Goal: Find specific page/section: Find specific page/section

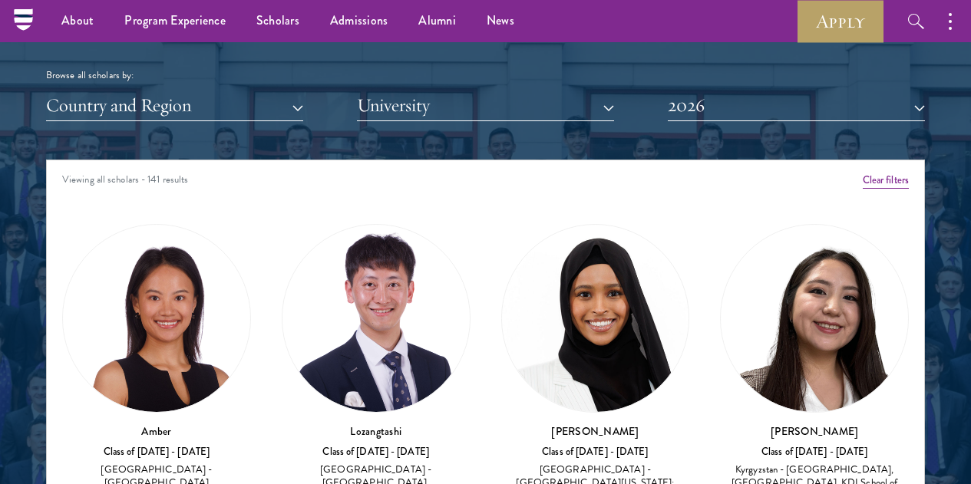
scroll to position [1689, 0]
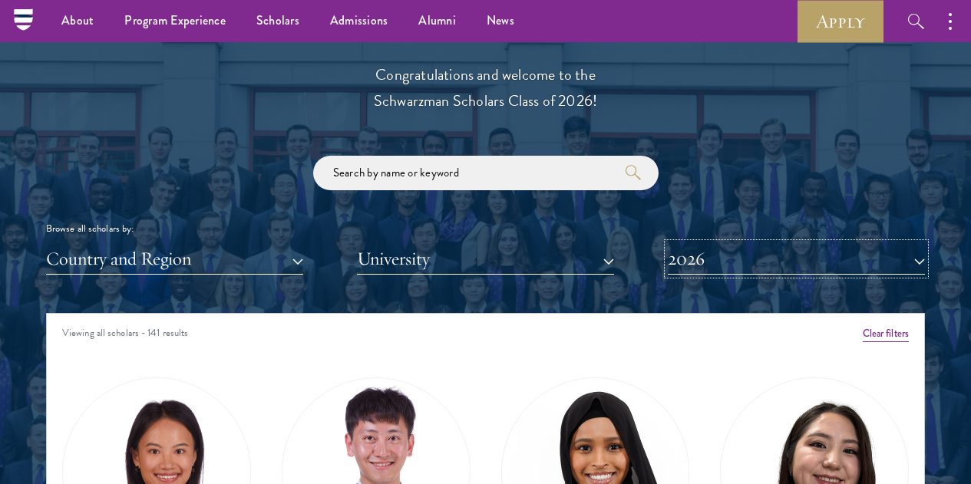
click at [702, 243] on button "2026" at bounding box center [796, 258] width 257 height 31
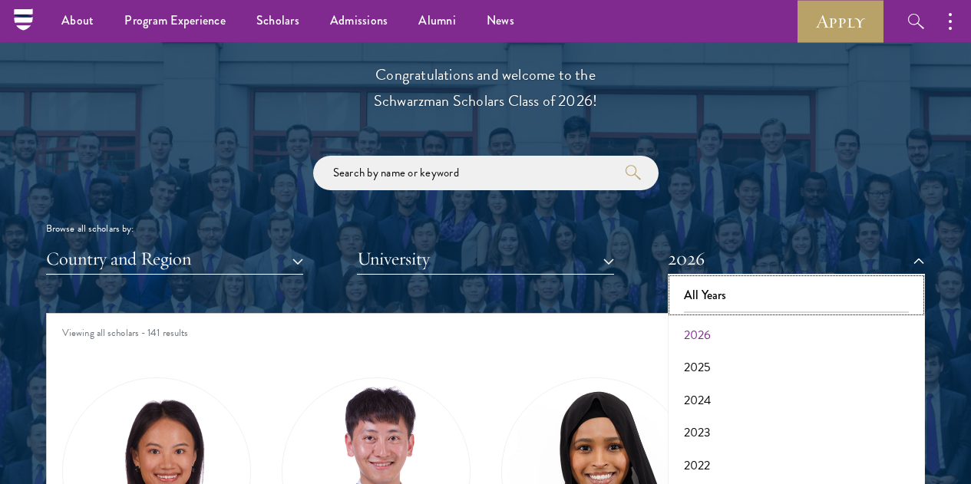
click at [709, 279] on button "All Years" at bounding box center [796, 295] width 248 height 32
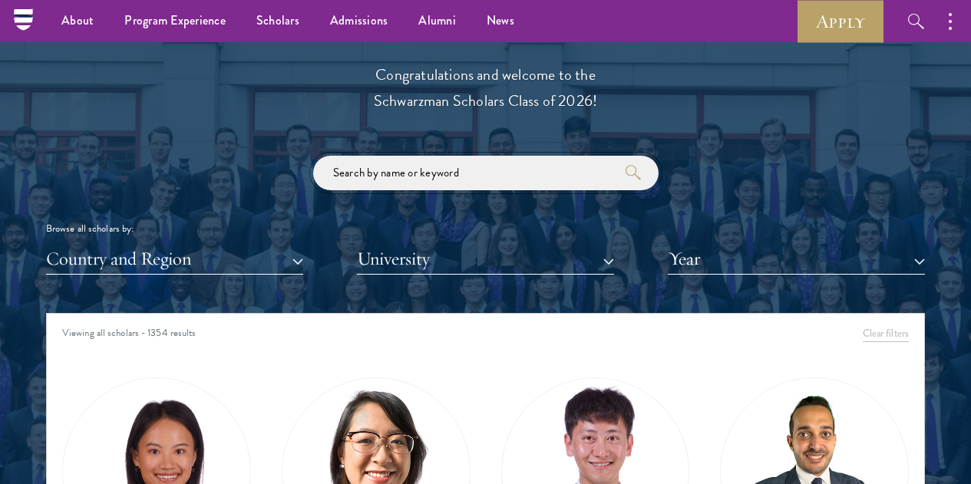
click at [469, 156] on input "search" at bounding box center [485, 173] width 345 height 35
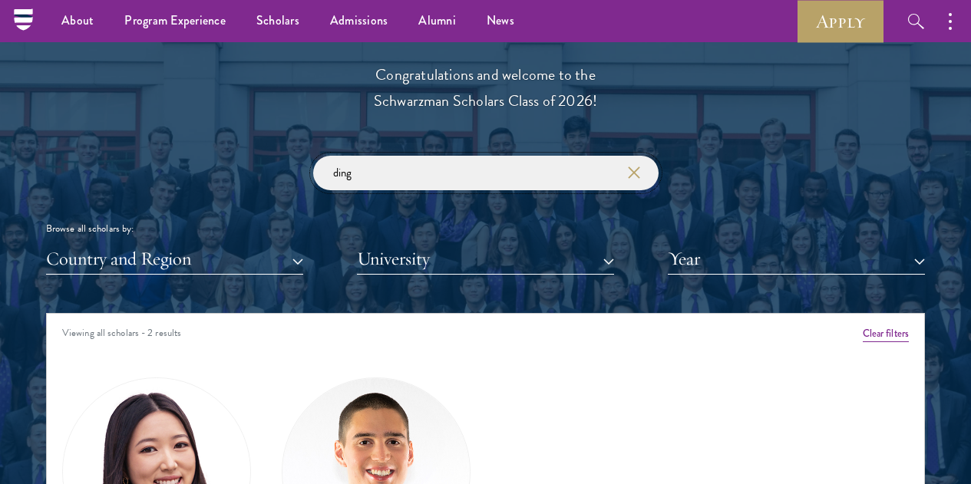
type input "ding"
click button "submit" at bounding box center [0, 0] width 0 height 0
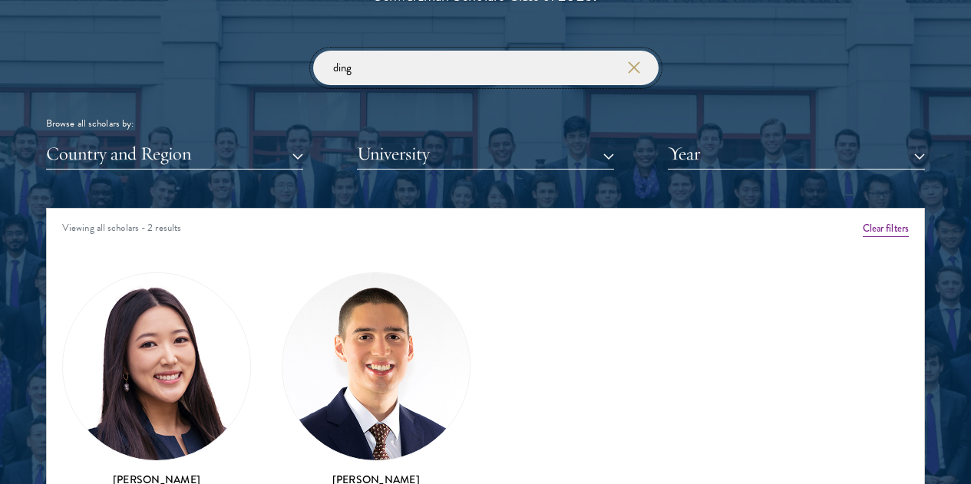
scroll to position [1842, 0]
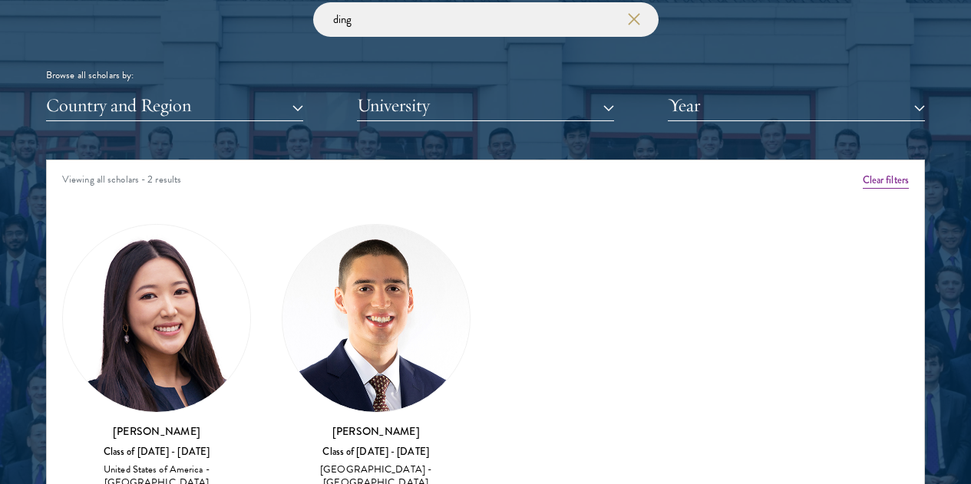
click at [190, 424] on div "[PERSON_NAME] Class of [DATE] - [DATE] [GEOGRAPHIC_DATA] - [GEOGRAPHIC_DATA]" at bounding box center [156, 458] width 189 height 68
click at [185, 424] on h3 "[PERSON_NAME]" at bounding box center [156, 431] width 189 height 15
